Goal: Transaction & Acquisition: Purchase product/service

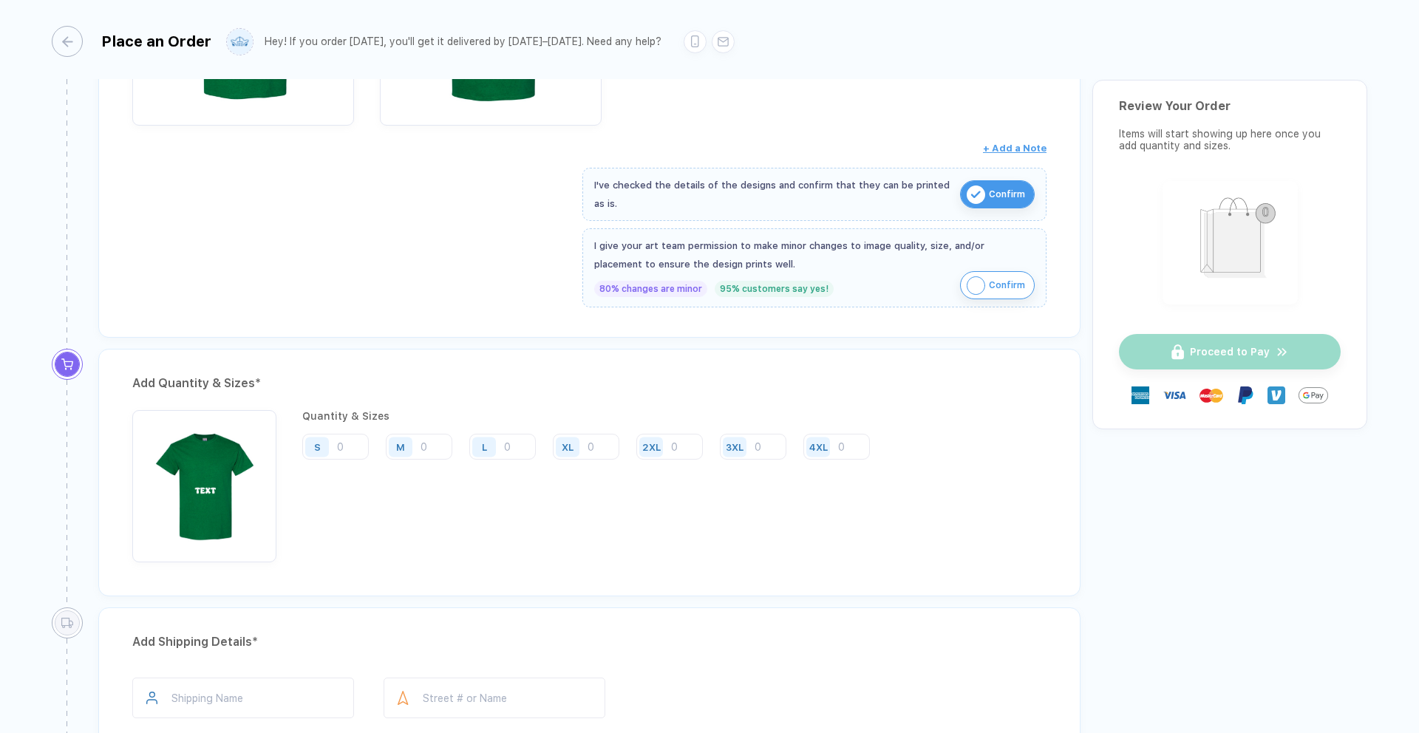
click at [978, 287] on img "button" at bounding box center [975, 285] width 18 height 18
click at [353, 445] on input "number" at bounding box center [335, 447] width 66 height 26
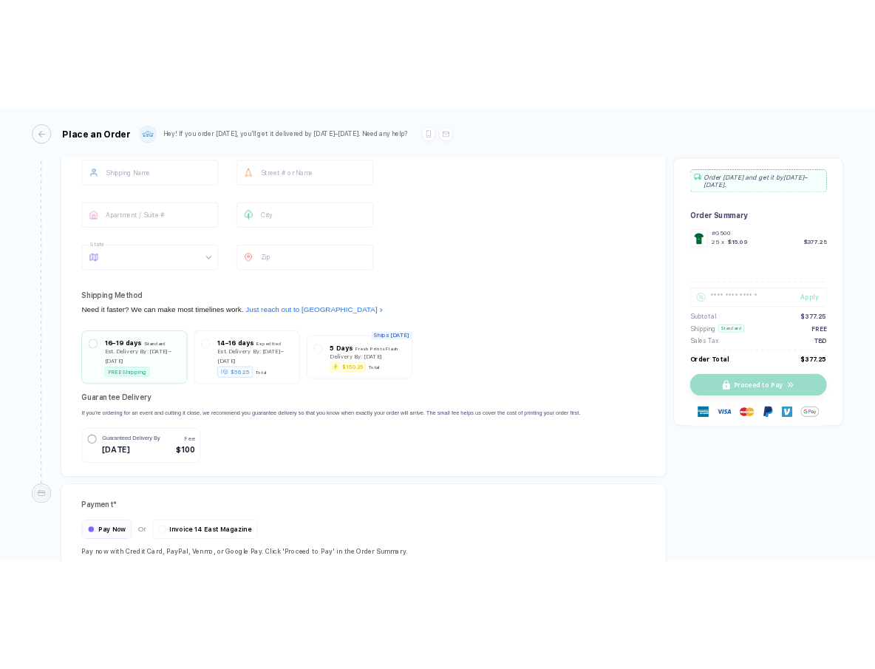
scroll to position [1060, 0]
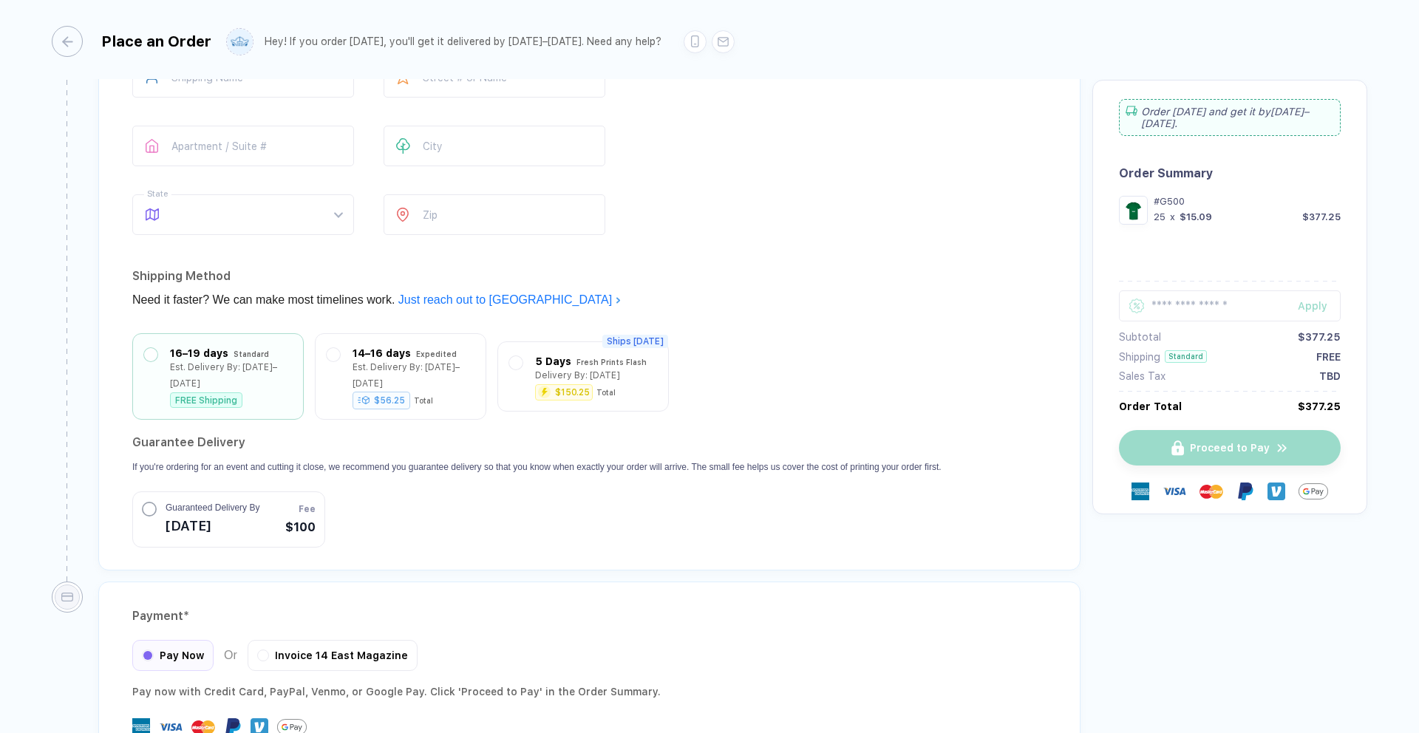
type input "25"
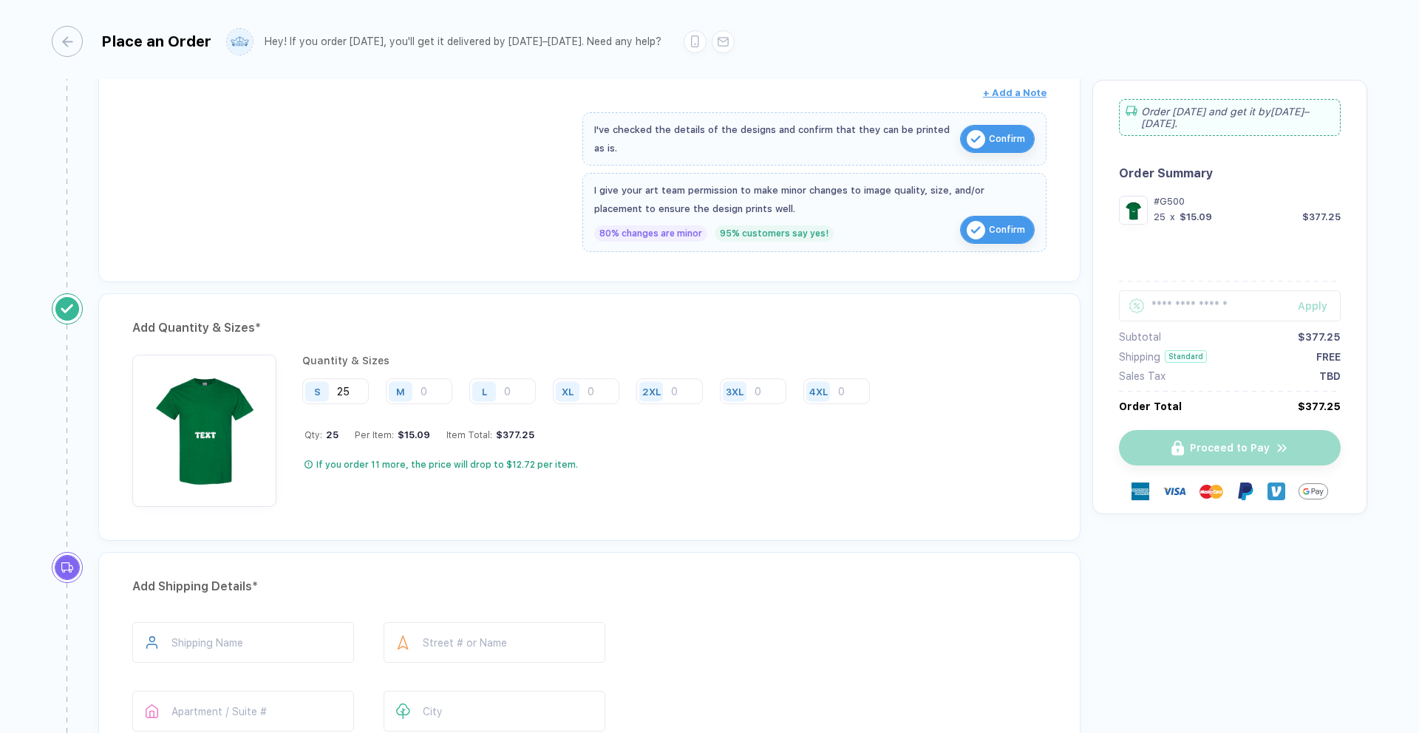
scroll to position [1164, 0]
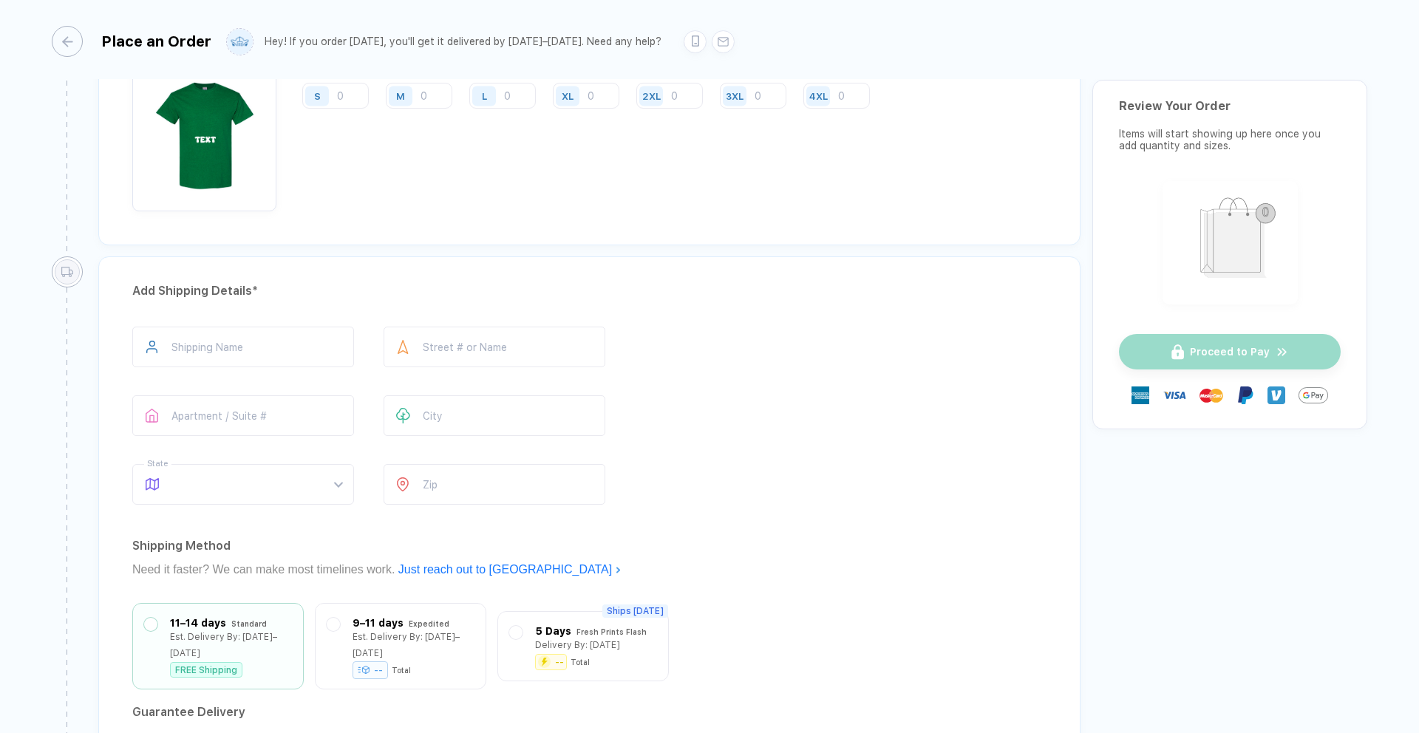
scroll to position [788, 0]
